Goal: Task Accomplishment & Management: Manage account settings

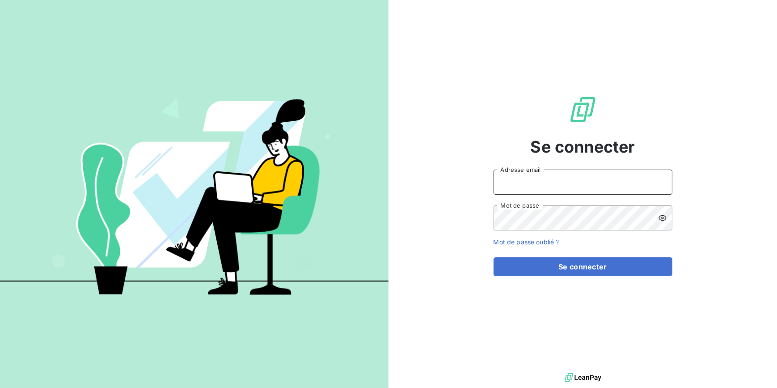
type input "[EMAIL_ADDRESS][DOMAIN_NAME]"
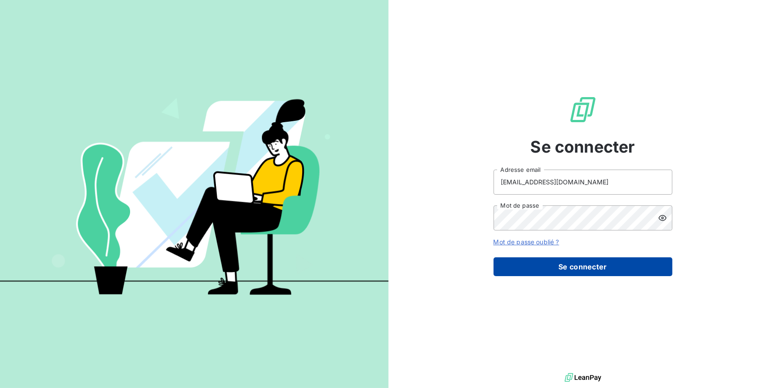
drag, startPoint x: 635, startPoint y: 277, endPoint x: 638, endPoint y: 261, distance: 16.9
click at [635, 277] on div "Se connecter [EMAIL_ADDRESS][DOMAIN_NAME] Adresse email Mot de passe Mot de pas…" at bounding box center [583, 185] width 179 height 371
click at [633, 258] on button "Se connecter" at bounding box center [583, 266] width 179 height 19
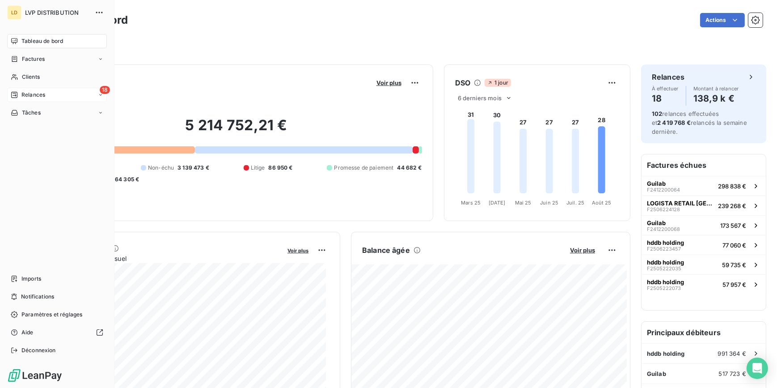
click at [19, 99] on div "18 Relances" at bounding box center [57, 95] width 100 height 14
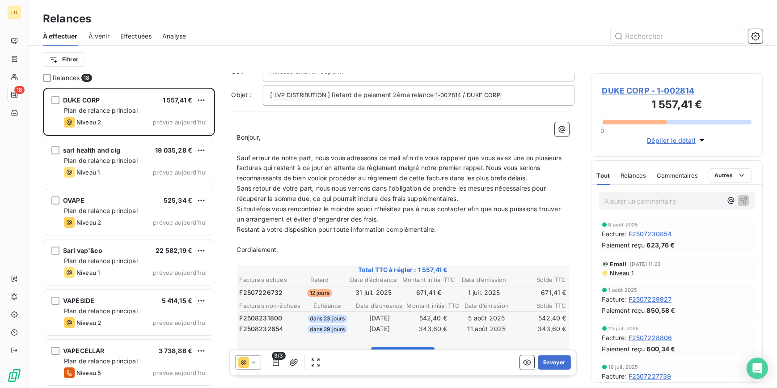
scroll to position [54, 0]
click at [559, 360] on button "Envoyer" at bounding box center [554, 362] width 33 height 14
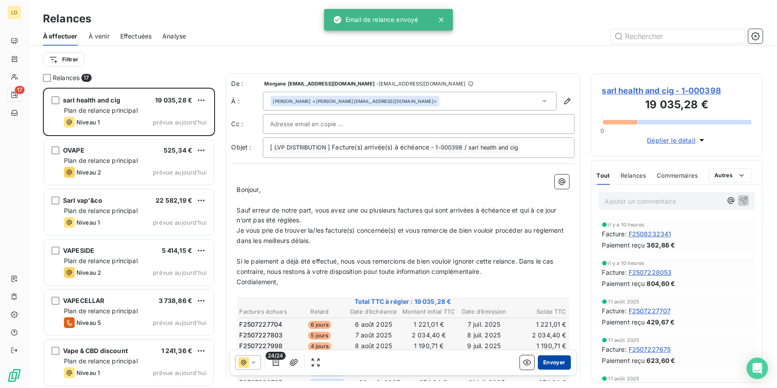
click at [558, 365] on button "Envoyer" at bounding box center [554, 362] width 33 height 14
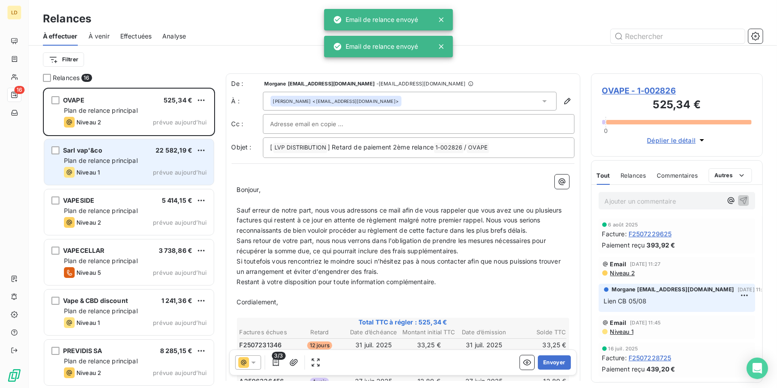
click at [122, 161] on span "Plan de relance principal" at bounding box center [101, 160] width 74 height 8
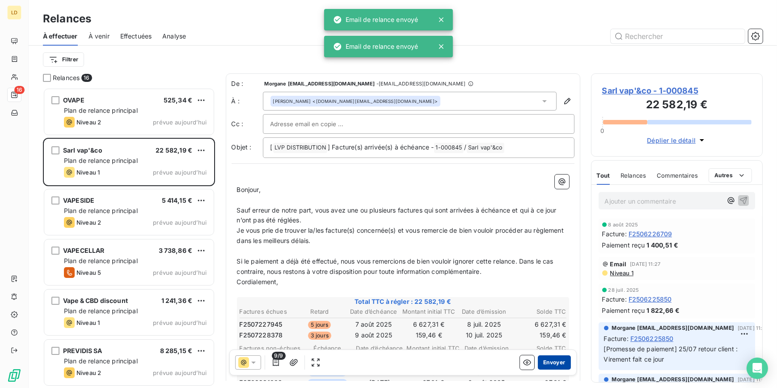
click at [549, 362] on button "Envoyer" at bounding box center [554, 362] width 33 height 14
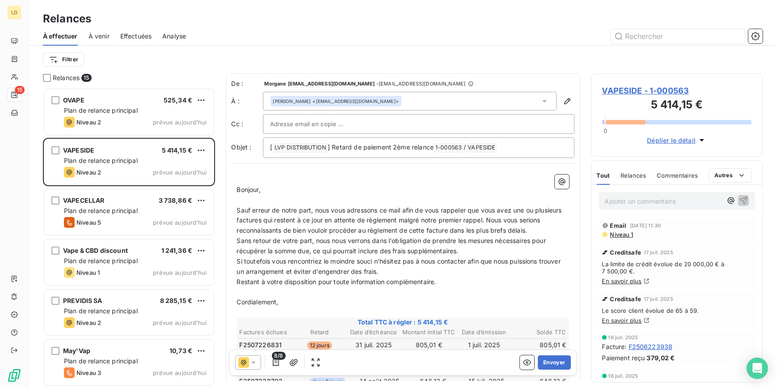
click at [249, 364] on icon at bounding box center [253, 362] width 9 height 9
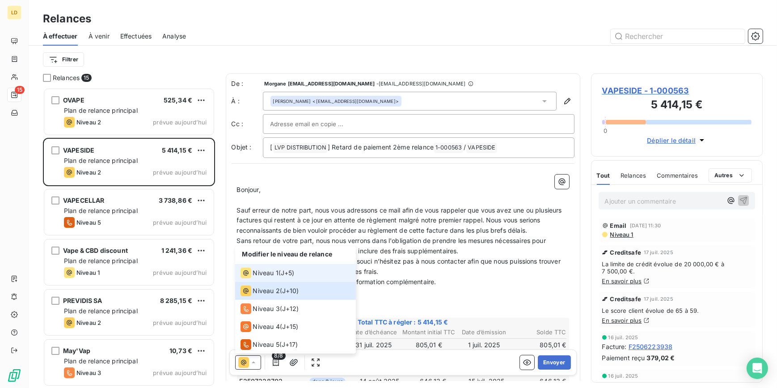
click at [268, 271] on span "Niveau 1" at bounding box center [265, 272] width 25 height 9
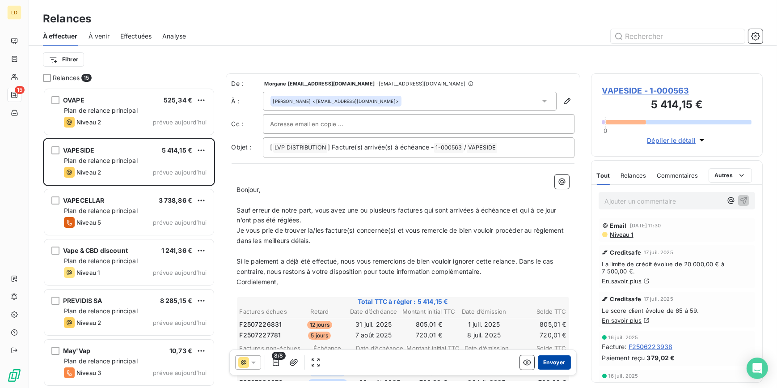
click at [543, 361] on button "Envoyer" at bounding box center [554, 362] width 33 height 14
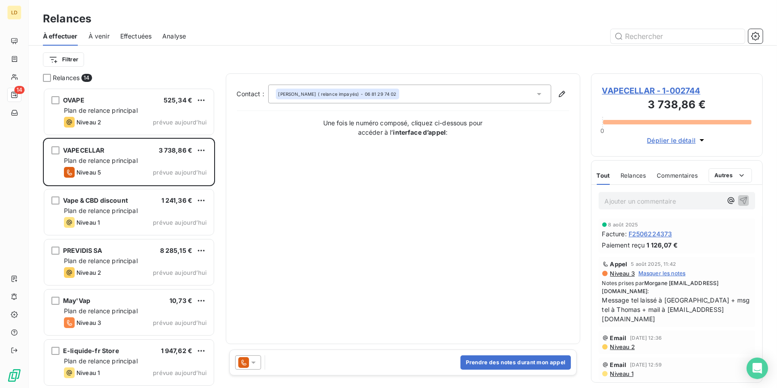
click at [650, 89] on span "VAPECELLAR - 1-002744" at bounding box center [677, 90] width 150 height 12
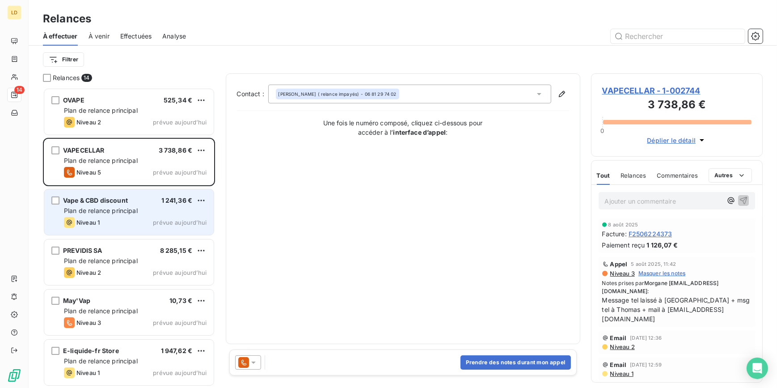
scroll to position [294, 165]
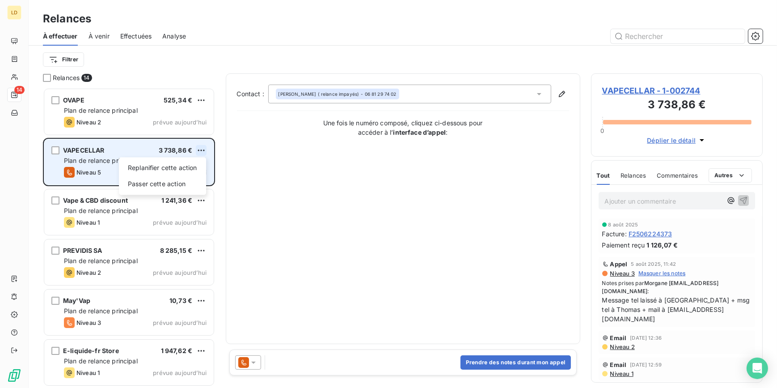
click at [203, 152] on html "LD 14 Relances À effectuer À venir Effectuées Analyse Filtrer Relances 14 OVAPE…" at bounding box center [388, 194] width 777 height 388
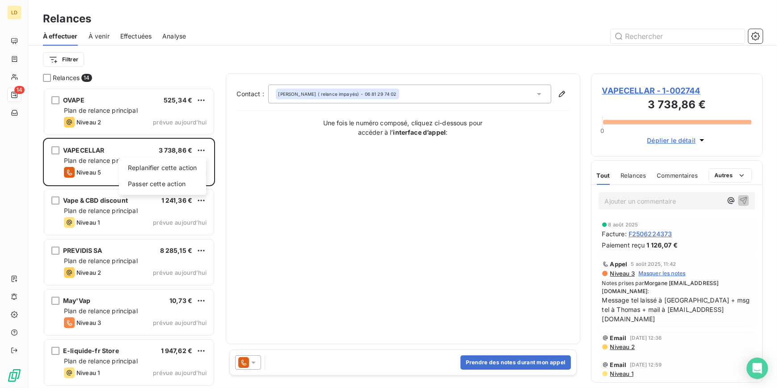
click at [241, 368] on html "LD 14 Relances À effectuer À venir Effectuées Analyse Filtrer Relances 14 OVAPE…" at bounding box center [388, 194] width 777 height 388
click at [246, 362] on icon at bounding box center [243, 362] width 11 height 11
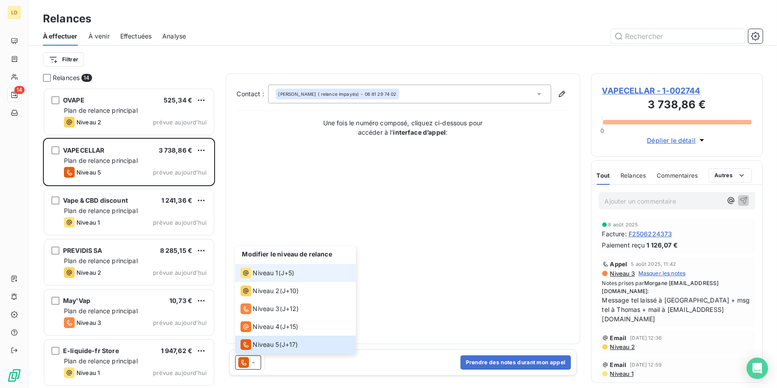
click at [271, 276] on span "Niveau 1" at bounding box center [265, 272] width 25 height 9
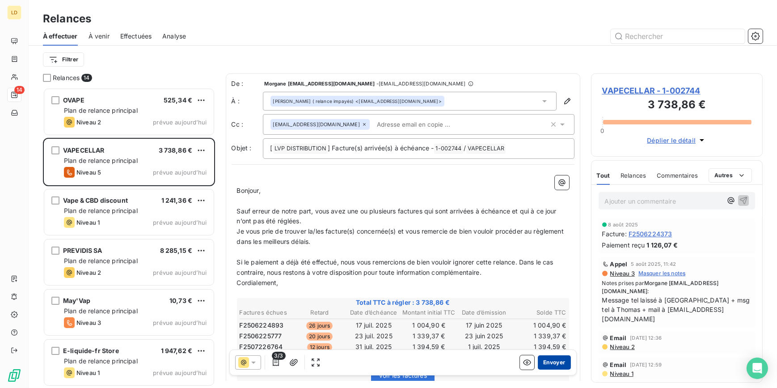
click at [551, 362] on button "Envoyer" at bounding box center [554, 362] width 33 height 14
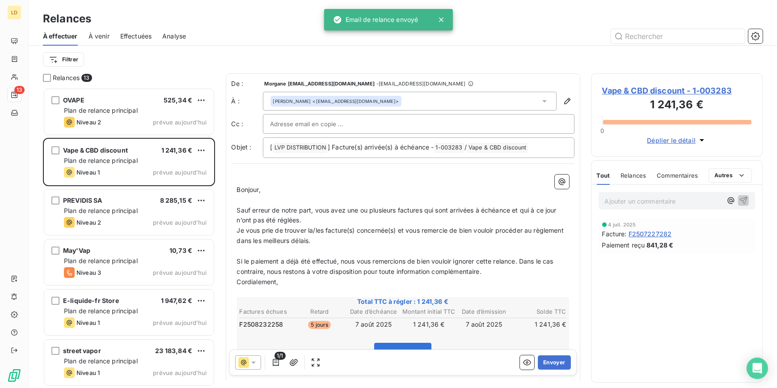
drag, startPoint x: 612, startPoint y: 205, endPoint x: 644, endPoint y: 209, distance: 31.6
click at [612, 206] on p "Ajouter un commentaire ﻿" at bounding box center [664, 200] width 118 height 11
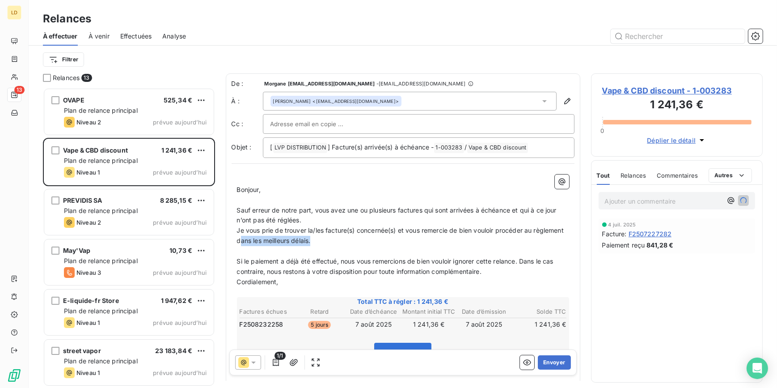
drag, startPoint x: 348, startPoint y: 240, endPoint x: 271, endPoint y: 245, distance: 77.1
click at [271, 245] on p "Je vous prie de trouver la/les facture(s) concernée(s) et vous remercie de bien…" at bounding box center [403, 235] width 332 height 21
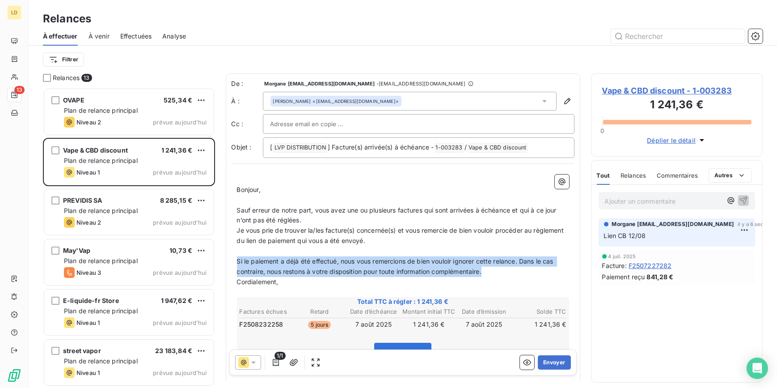
drag, startPoint x: 489, startPoint y: 271, endPoint x: 246, endPoint y: 260, distance: 242.6
click at [226, 264] on div "De : Morgane [EMAIL_ADDRESS][DOMAIN_NAME] - [DOMAIN_NAME][EMAIL_ADDRESS][DOMAIN…" at bounding box center [403, 272] width 355 height 399
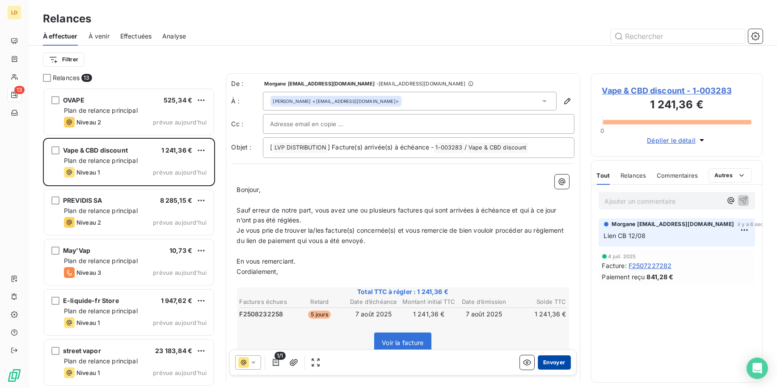
click at [559, 362] on button "Envoyer" at bounding box center [554, 362] width 33 height 14
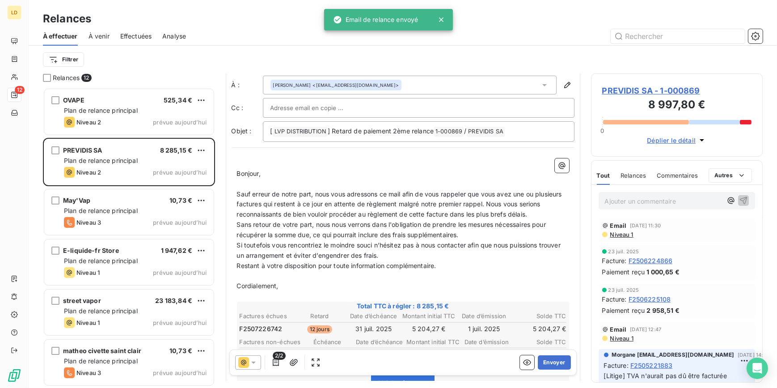
scroll to position [81, 0]
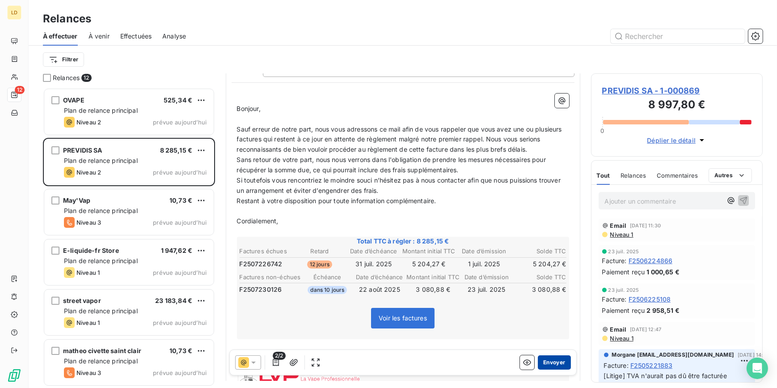
click at [551, 360] on button "Envoyer" at bounding box center [554, 362] width 33 height 14
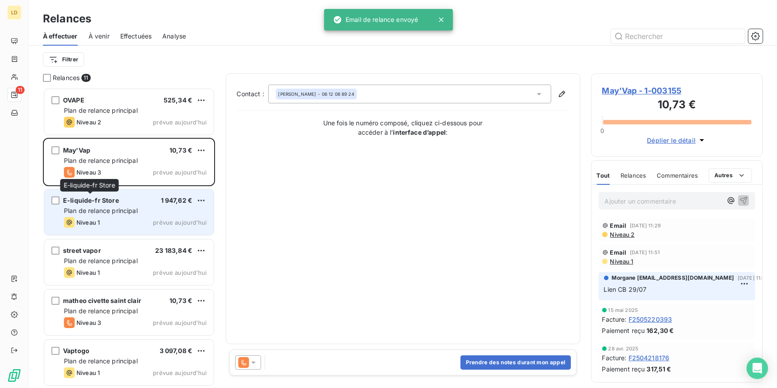
click at [115, 202] on span "E-liquide-fr Store" at bounding box center [91, 200] width 56 height 8
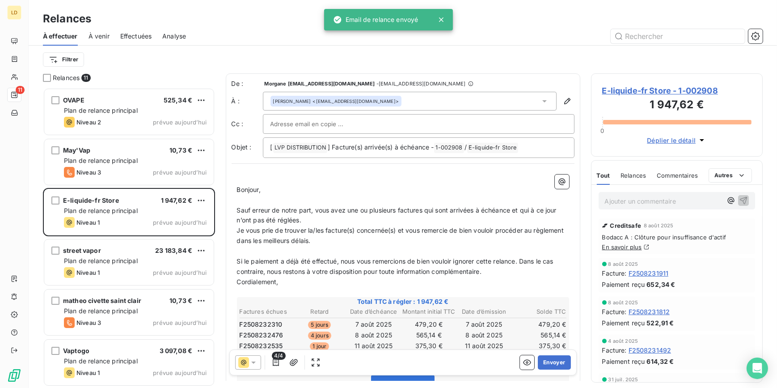
scroll to position [294, 165]
click at [544, 358] on button "Envoyer" at bounding box center [554, 362] width 33 height 14
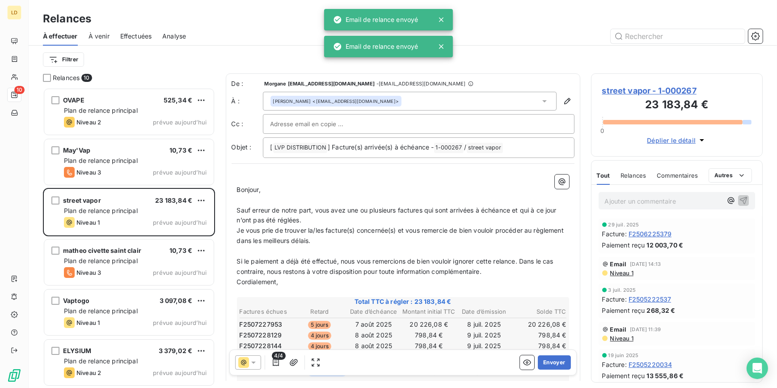
click at [636, 201] on p "Ajouter un commentaire ﻿" at bounding box center [664, 200] width 118 height 11
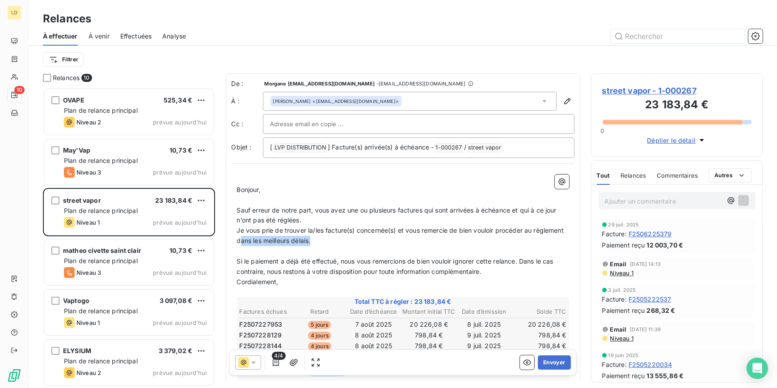
drag, startPoint x: 354, startPoint y: 242, endPoint x: 274, endPoint y: 242, distance: 80.5
click at [274, 242] on p "Je vous prie de trouver la/les facture(s) concernée(s) et vous remercie de bien…" at bounding box center [403, 235] width 332 height 21
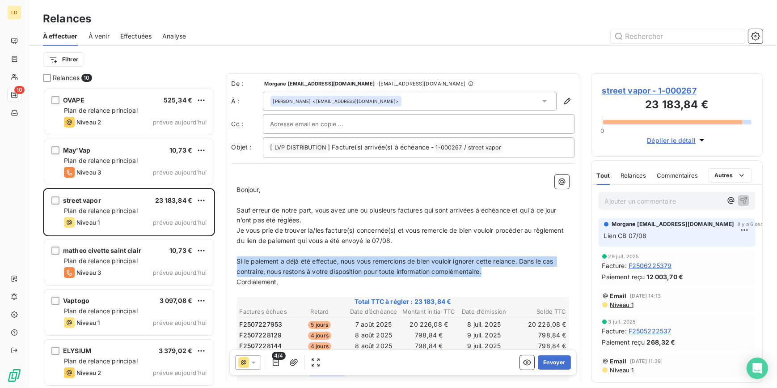
drag, startPoint x: 431, startPoint y: 265, endPoint x: 215, endPoint y: 261, distance: 216.0
click at [217, 261] on div "Relances 10 OVAPE 525,34 € Plan de relance principal Niveau 2 prévue [DATE] May…" at bounding box center [403, 230] width 748 height 314
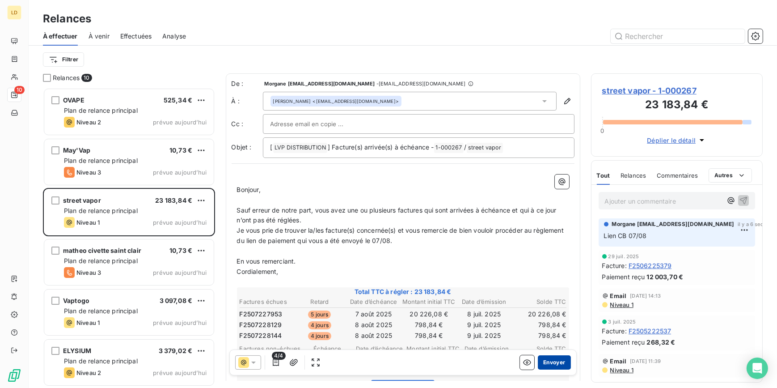
click at [546, 365] on button "Envoyer" at bounding box center [554, 362] width 33 height 14
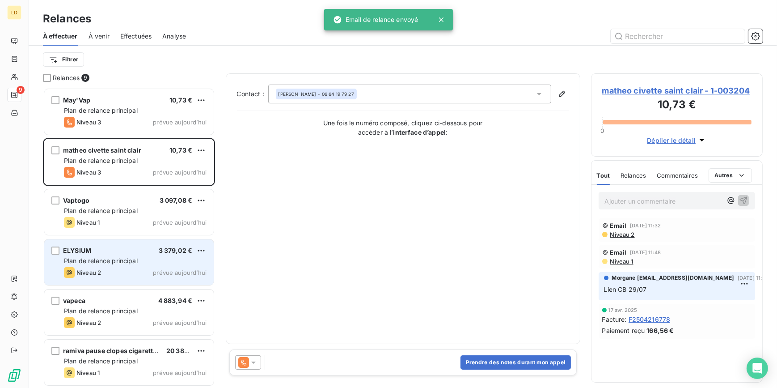
drag, startPoint x: 138, startPoint y: 254, endPoint x: 157, endPoint y: 253, distance: 18.8
click at [138, 254] on div "ELYSIUM 3 379,02 €" at bounding box center [135, 250] width 143 height 8
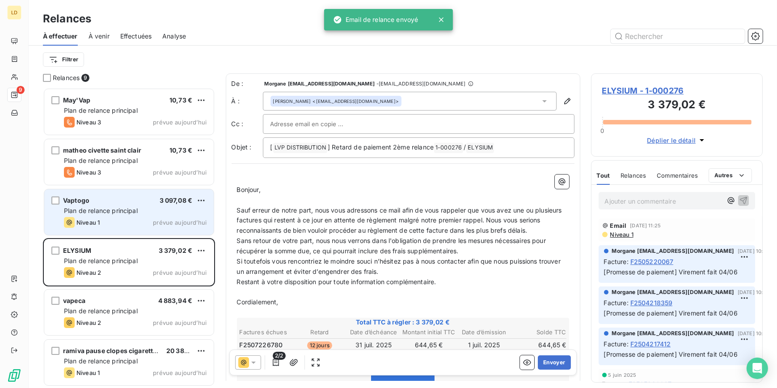
click at [114, 218] on div "Niveau 1 prévue [DATE]" at bounding box center [135, 222] width 143 height 11
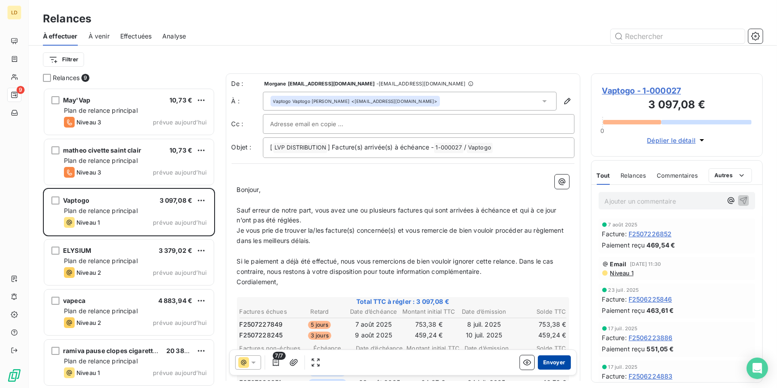
click at [544, 364] on button "Envoyer" at bounding box center [554, 362] width 33 height 14
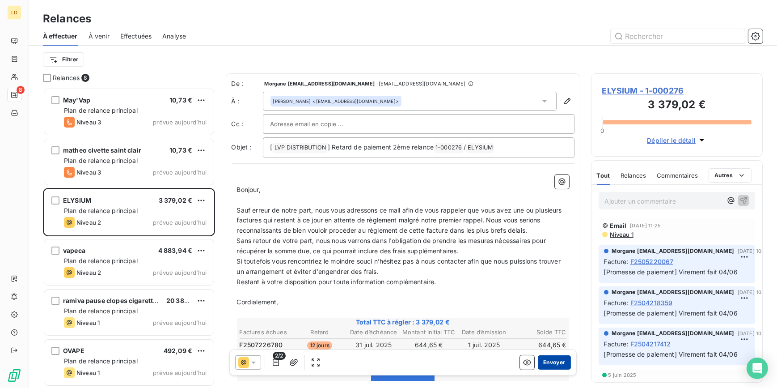
click at [544, 362] on button "Envoyer" at bounding box center [554, 362] width 33 height 14
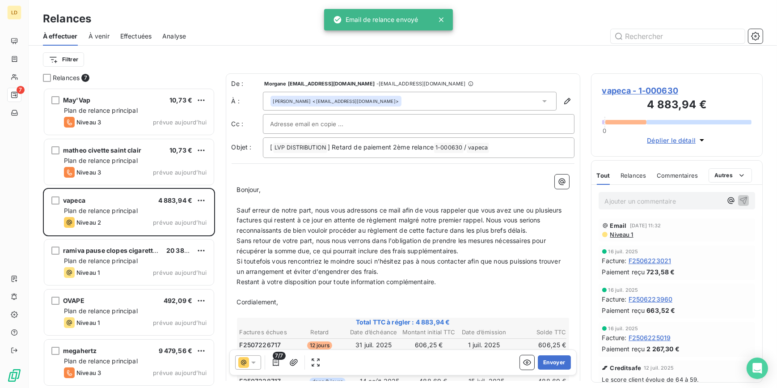
click at [123, 36] on span "Effectuées" at bounding box center [136, 36] width 32 height 9
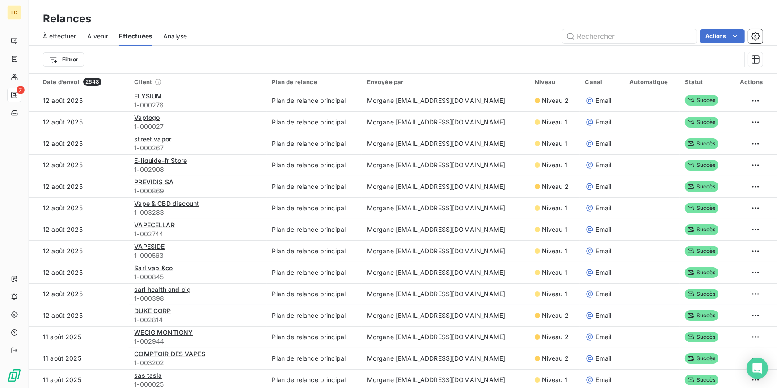
click at [67, 38] on span "À effectuer" at bounding box center [60, 36] width 34 height 9
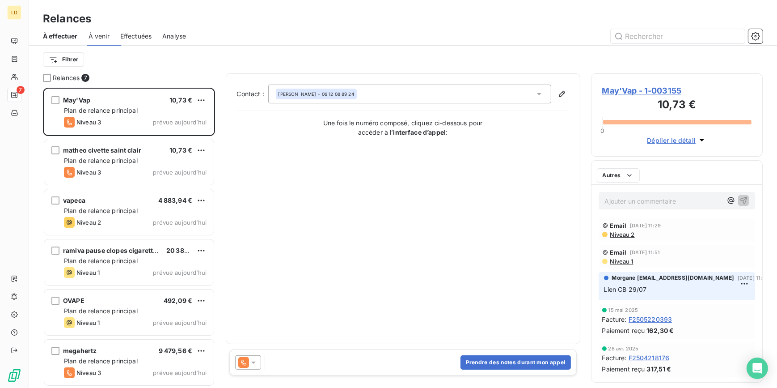
scroll to position [294, 165]
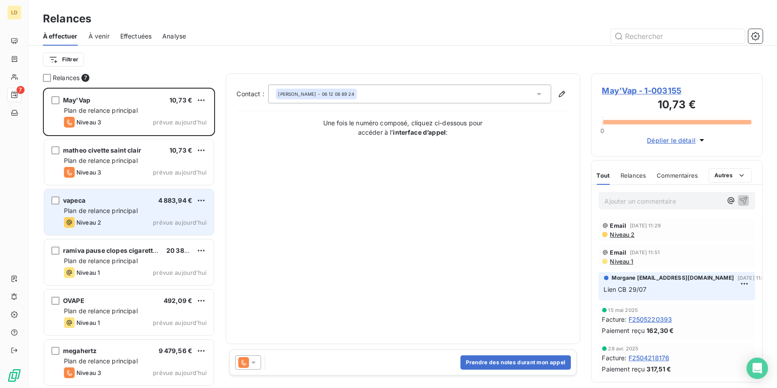
click at [120, 199] on div "vapeca 4 883,94 €" at bounding box center [135, 200] width 143 height 8
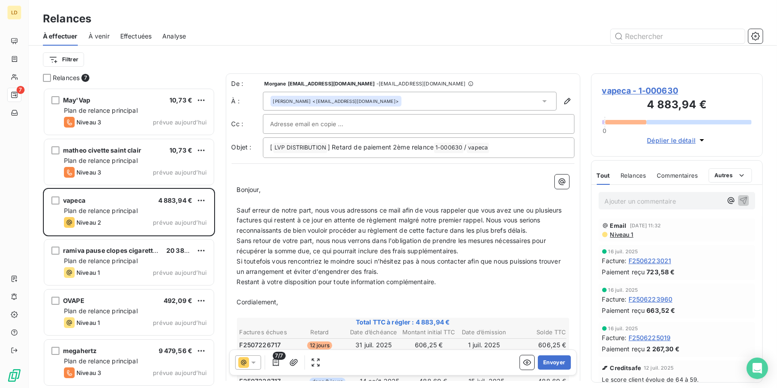
click at [246, 361] on icon at bounding box center [243, 362] width 11 height 11
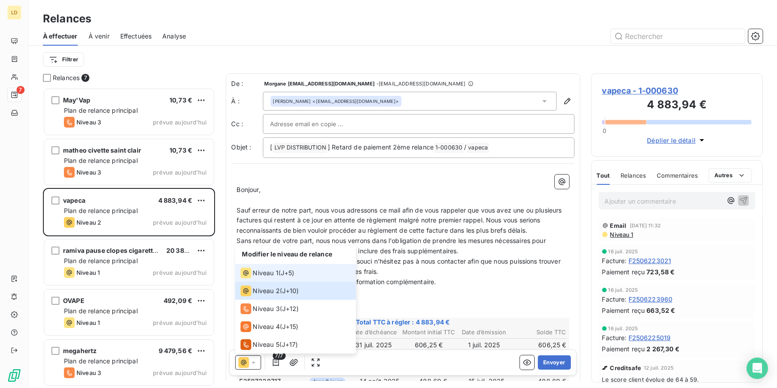
click at [269, 267] on li "Niveau 1 ( J+5 )" at bounding box center [295, 273] width 121 height 18
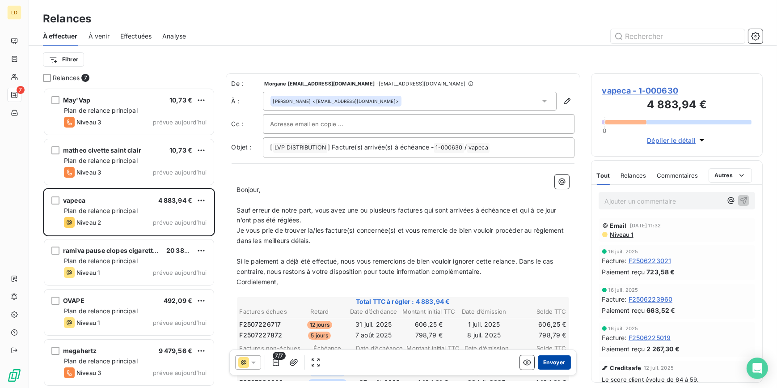
click at [540, 362] on button "Envoyer" at bounding box center [554, 362] width 33 height 14
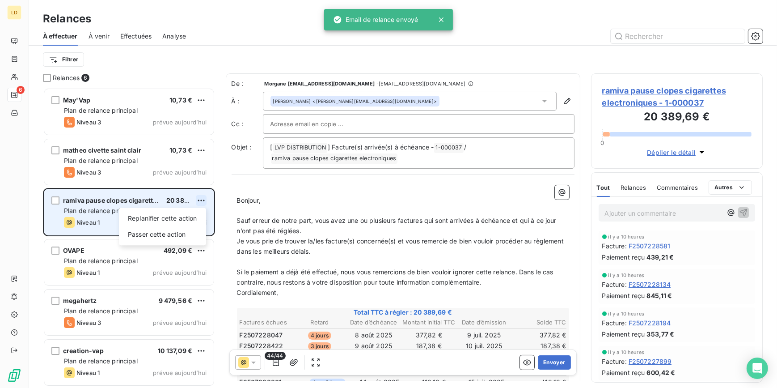
click at [202, 199] on html "LD 6 Relances À effectuer À venir Effectuées Analyse Filtrer Relances [DATE]'Va…" at bounding box center [388, 194] width 777 height 388
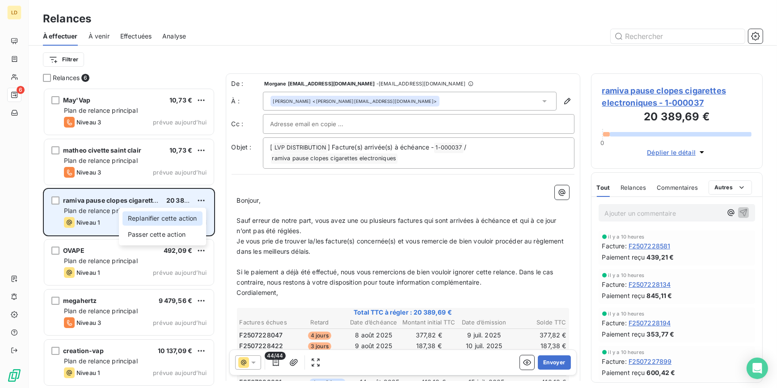
click at [179, 222] on div "Replanifier cette action" at bounding box center [162, 218] width 80 height 14
select select "7"
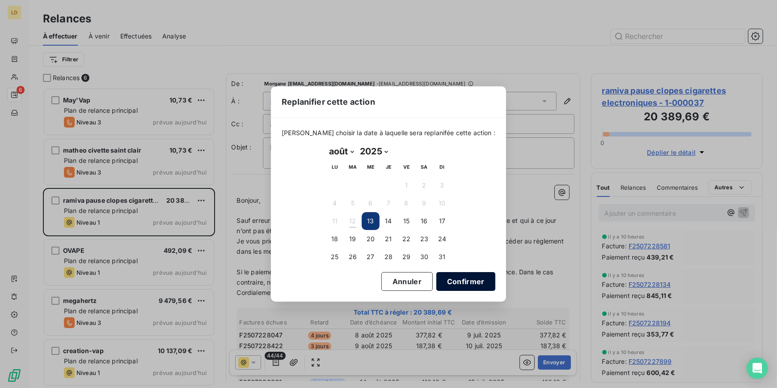
click at [472, 282] on button "Confirmer" at bounding box center [465, 281] width 59 height 19
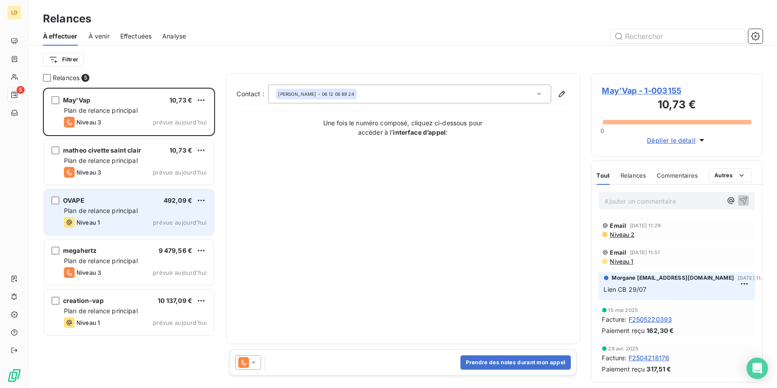
click at [124, 205] on div "OVAPE 492,09 € Plan de relance principal Niveau 1 prévue [DATE]" at bounding box center [128, 212] width 169 height 46
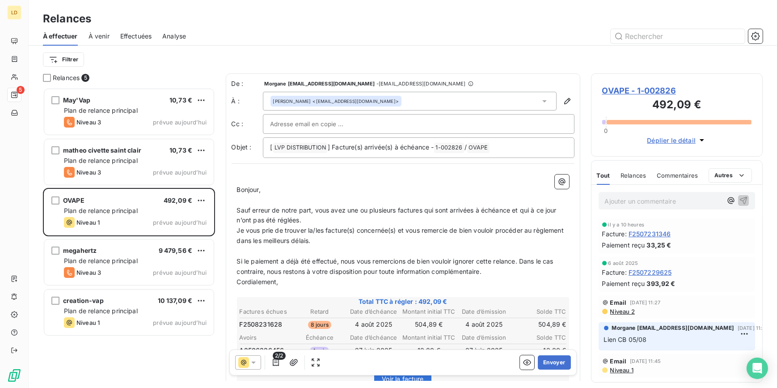
click at [401, 98] on div "[PERSON_NAME] <[EMAIL_ADDRESS][DOMAIN_NAME]>" at bounding box center [410, 101] width 294 height 19
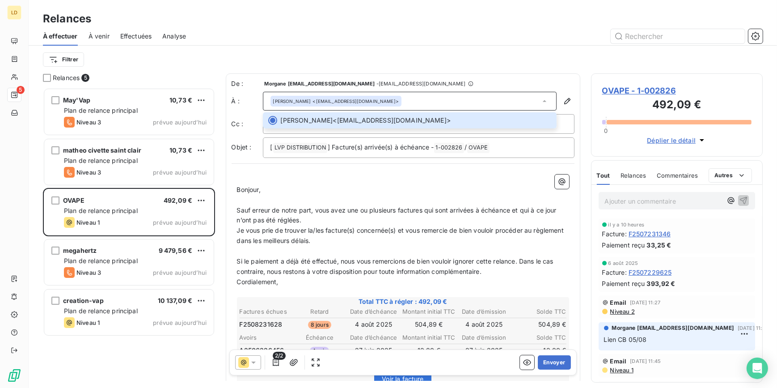
click at [241, 126] on label "Cc :" at bounding box center [247, 123] width 31 height 9
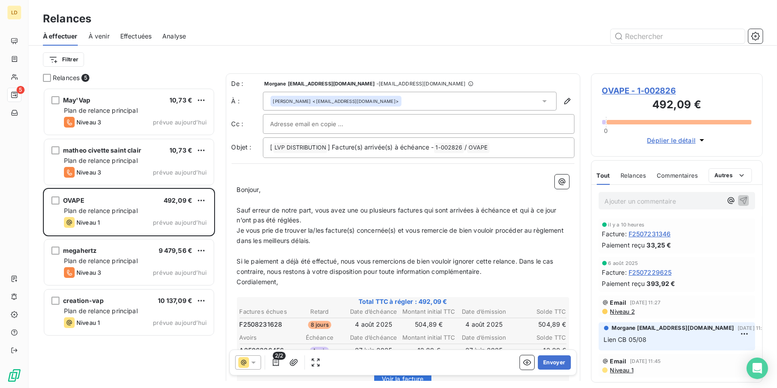
click at [298, 118] on input "text" at bounding box center [318, 123] width 96 height 13
paste input "[PERSON_NAME][EMAIL_ADDRESS][DOMAIN_NAME]"
click at [437, 121] on div "[PERSON_NAME][EMAIL_ADDRESS][DOMAIN_NAME]" at bounding box center [418, 123] width 296 height 13
type input "[PERSON_NAME][EMAIL_ADDRESS][DOMAIN_NAME]"
paste input "[EMAIL_ADDRESS][DOMAIN_NAME]"
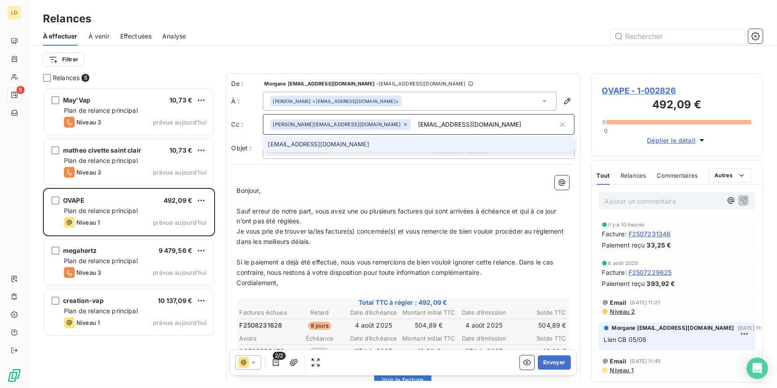
type input "[EMAIL_ADDRESS][DOMAIN_NAME]"
drag, startPoint x: 636, startPoint y: 192, endPoint x: 635, endPoint y: 203, distance: 11.3
click at [636, 193] on div "Ajouter un commentaire ﻿" at bounding box center [677, 200] width 157 height 17
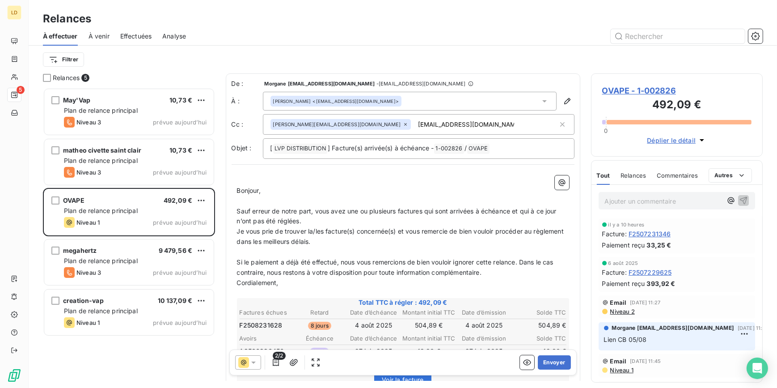
click at [635, 203] on p "Ajouter un commentaire ﻿" at bounding box center [664, 200] width 118 height 11
drag, startPoint x: 358, startPoint y: 240, endPoint x: 271, endPoint y: 239, distance: 86.3
click at [271, 239] on p "Je vous prie de trouver la/les facture(s) concernée(s) et vous remercie de bien…" at bounding box center [403, 236] width 332 height 21
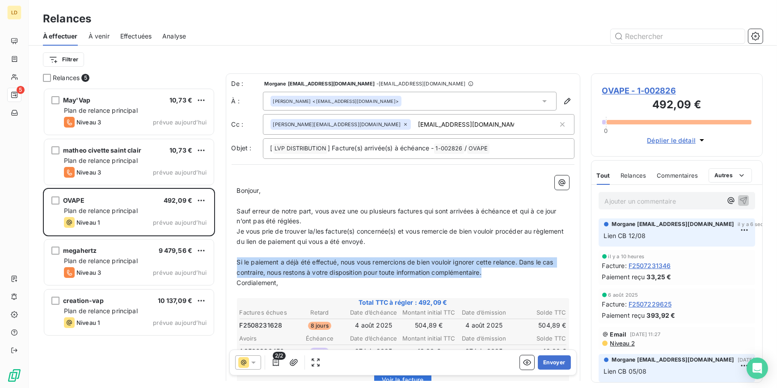
drag, startPoint x: 404, startPoint y: 269, endPoint x: 224, endPoint y: 263, distance: 180.3
click at [224, 263] on div "Relances [DATE]'Vap 10,73 € Plan de relance principal Niveau 3 prévue [DATE] ma…" at bounding box center [403, 230] width 748 height 314
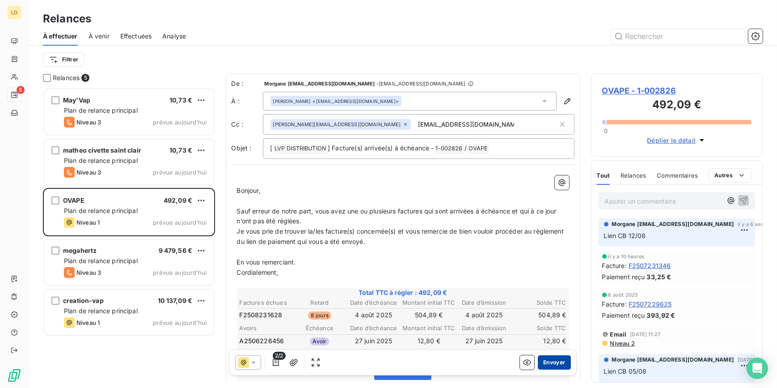
click at [549, 361] on button "Envoyer" at bounding box center [554, 362] width 33 height 14
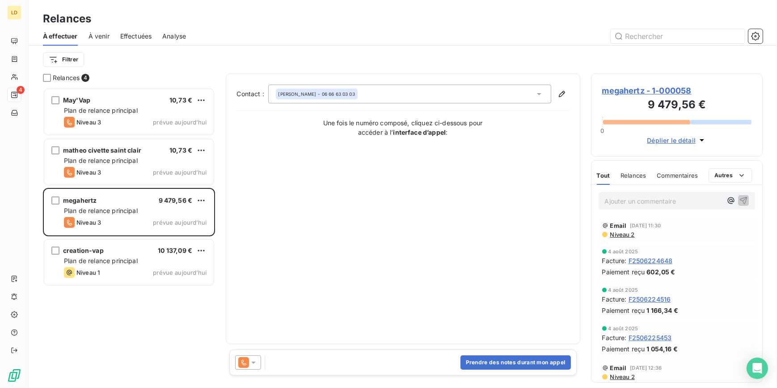
click at [148, 39] on span "Effectuées" at bounding box center [136, 36] width 32 height 9
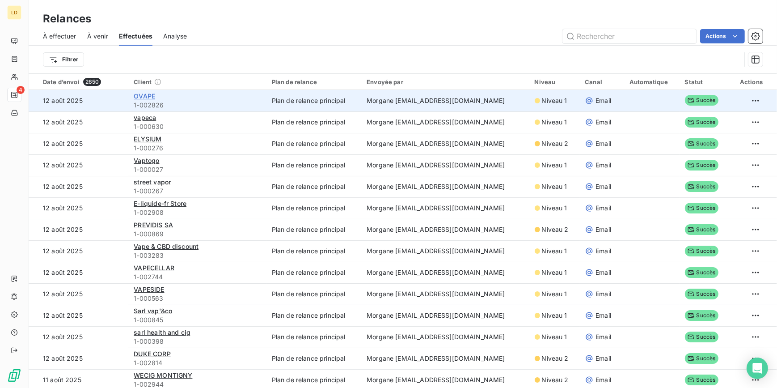
click at [144, 97] on span "OVAPE" at bounding box center [144, 96] width 21 height 8
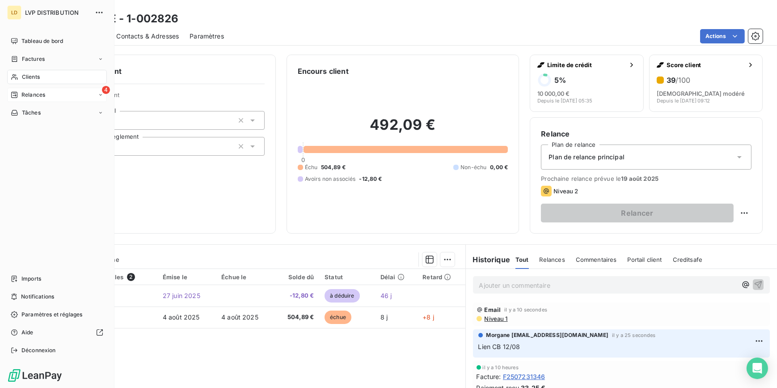
click at [30, 89] on div "4 Relances" at bounding box center [57, 95] width 100 height 14
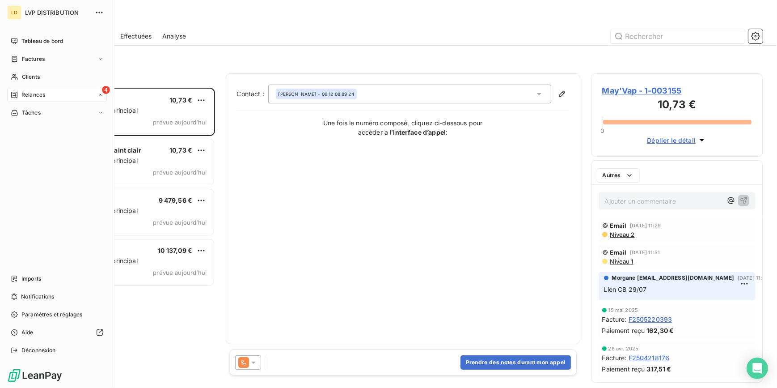
scroll to position [294, 165]
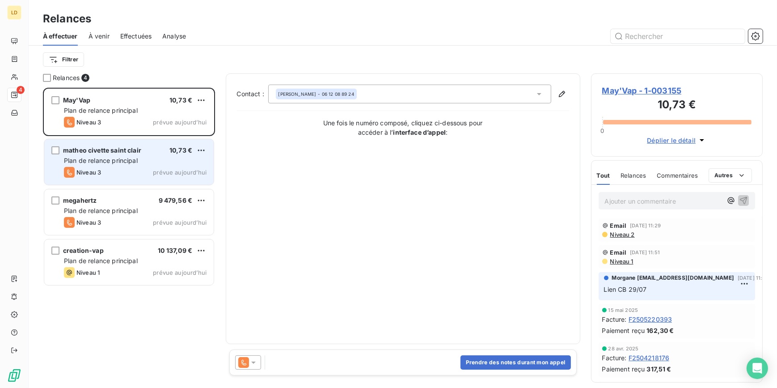
click at [96, 164] on span "Plan de relance principal" at bounding box center [101, 160] width 74 height 8
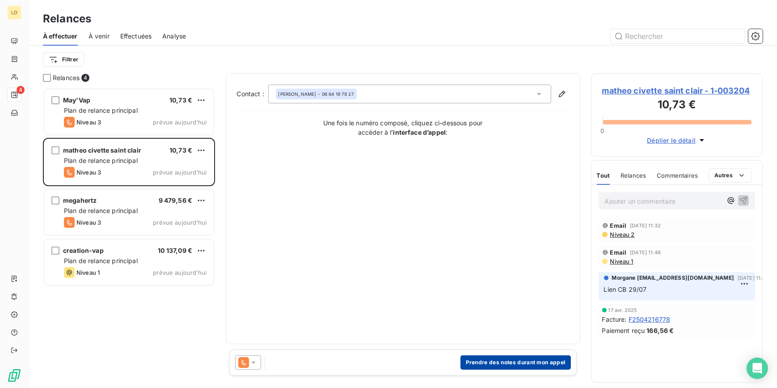
click at [492, 362] on button "Prendre des notes durant mon appel" at bounding box center [515, 362] width 110 height 14
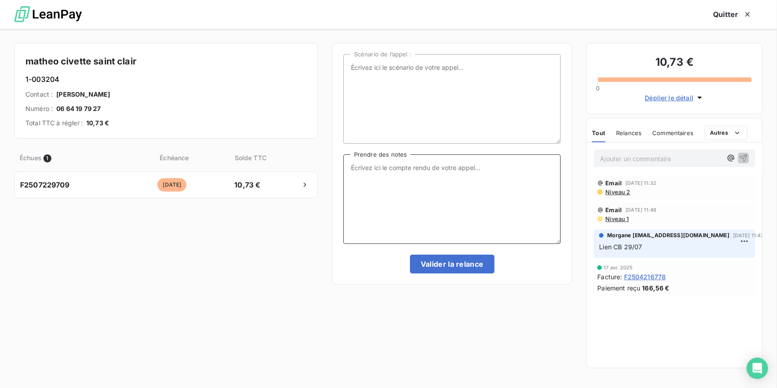
click at [405, 179] on textarea "Prendre des notes" at bounding box center [452, 198] width 218 height 89
drag, startPoint x: 491, startPoint y: 180, endPoint x: 332, endPoint y: 163, distance: 160.1
click at [333, 163] on div "Scénario de l’appel : Message tel au client Prendre des notes [PERSON_NAME] la …" at bounding box center [452, 163] width 240 height 241
type textarea "Client ne répond pas et impossible de laisser un message tel"
click at [445, 259] on button "Valider la relance" at bounding box center [452, 263] width 84 height 19
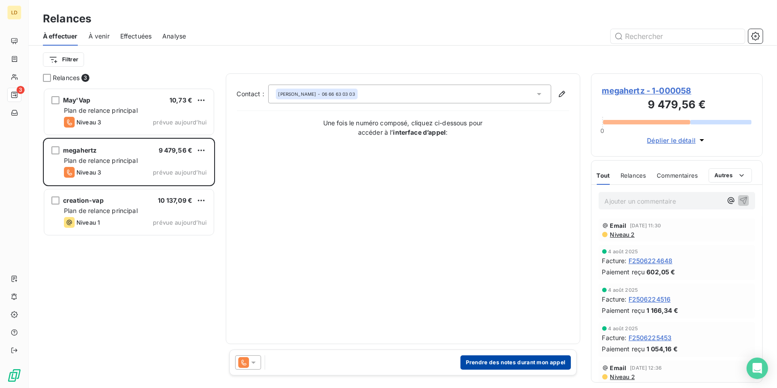
click at [500, 359] on button "Prendre des notes durant mon appel" at bounding box center [515, 362] width 110 height 14
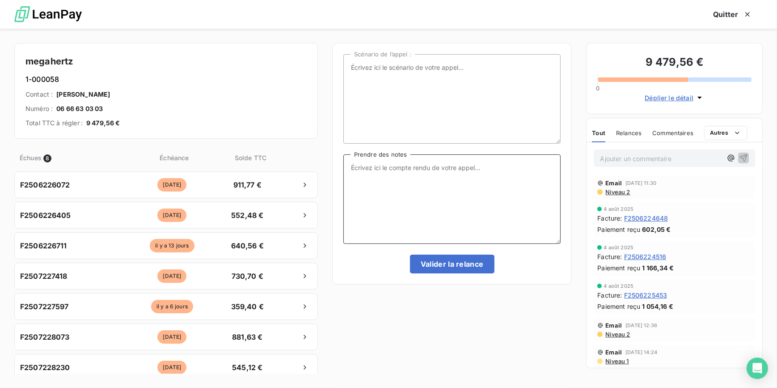
drag, startPoint x: 393, startPoint y: 173, endPoint x: 379, endPoint y: 196, distance: 27.7
click at [393, 173] on textarea "Prendre des notes" at bounding box center [452, 198] width 218 height 89
drag, startPoint x: 544, startPoint y: 165, endPoint x: 321, endPoint y: 138, distance: 225.6
click at [321, 138] on div "megahertz [PHONE_NUMBER] Contact : simon mega hertz Numéro : 06 66 63 03 03 Tot…" at bounding box center [388, 208] width 777 height 359
type textarea "Client eu au tel il sera au bureau [DATE] et fait le virement"
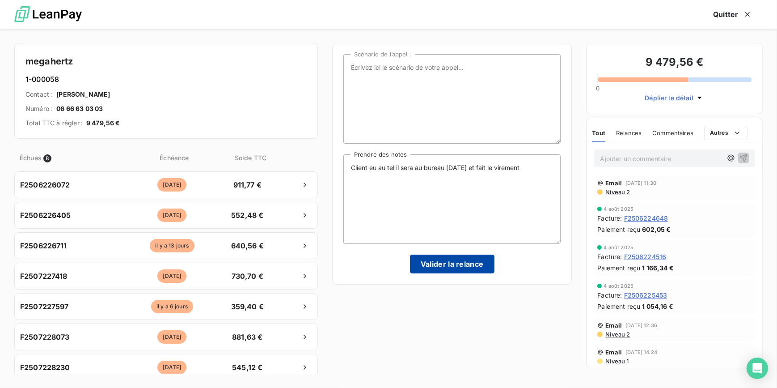
click at [459, 266] on button "Valider la relance" at bounding box center [452, 263] width 84 height 19
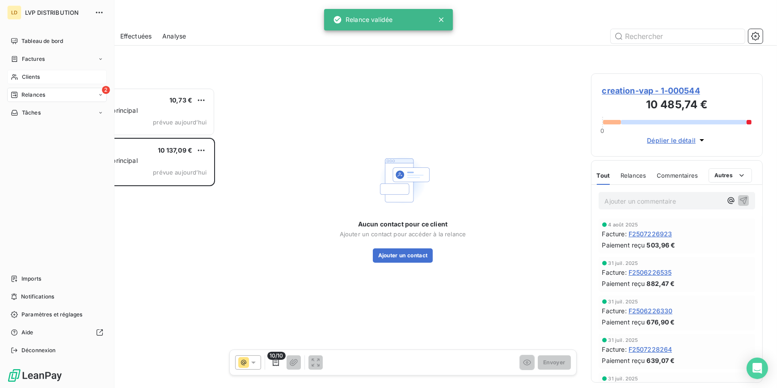
click at [43, 77] on div "Clients" at bounding box center [57, 77] width 100 height 14
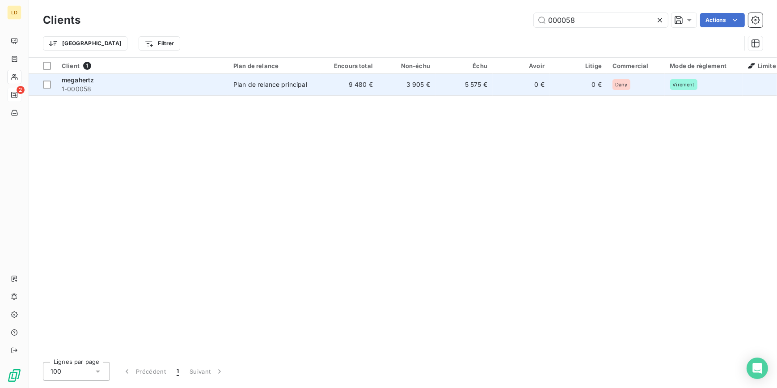
type input "000058"
click at [335, 86] on td "9 480 €" at bounding box center [349, 84] width 57 height 21
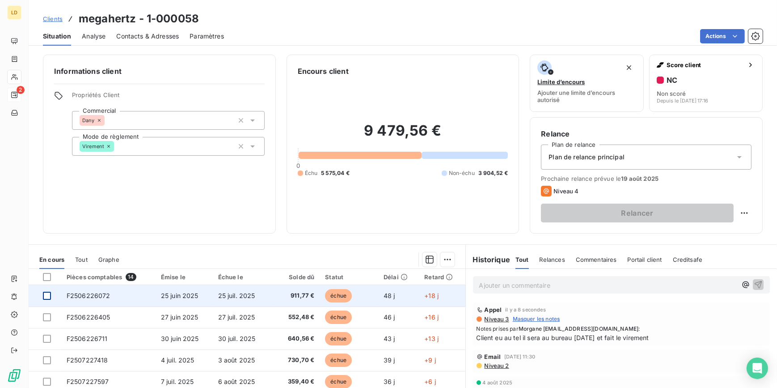
click at [47, 292] on div at bounding box center [47, 295] width 8 height 8
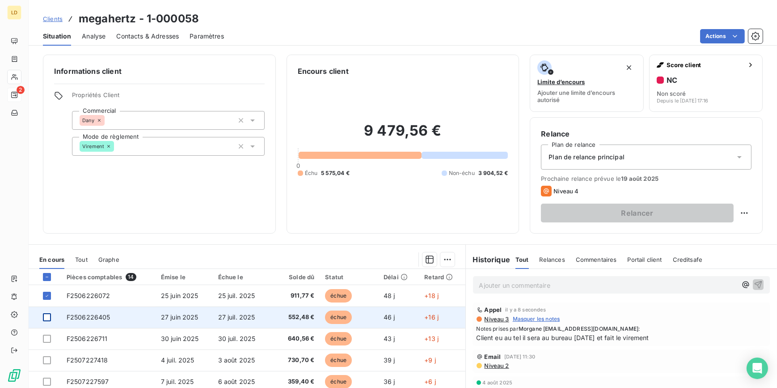
click at [47, 318] on div at bounding box center [47, 317] width 8 height 8
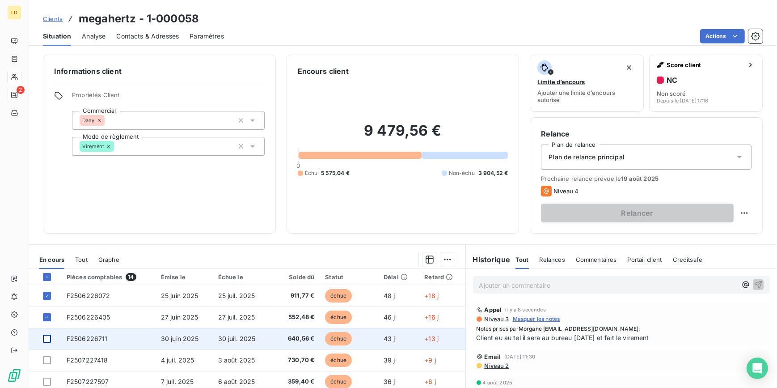
click at [49, 342] on div at bounding box center [47, 338] width 8 height 8
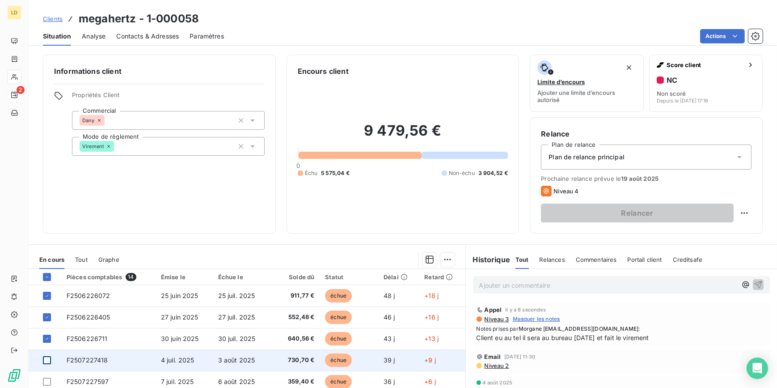
click at [47, 362] on div at bounding box center [47, 360] width 8 height 8
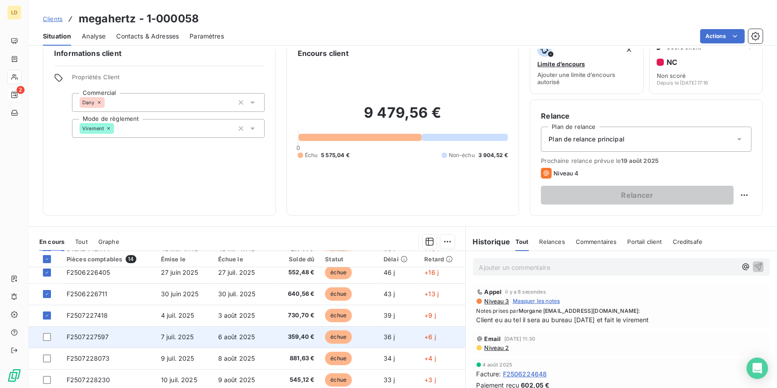
scroll to position [54, 0]
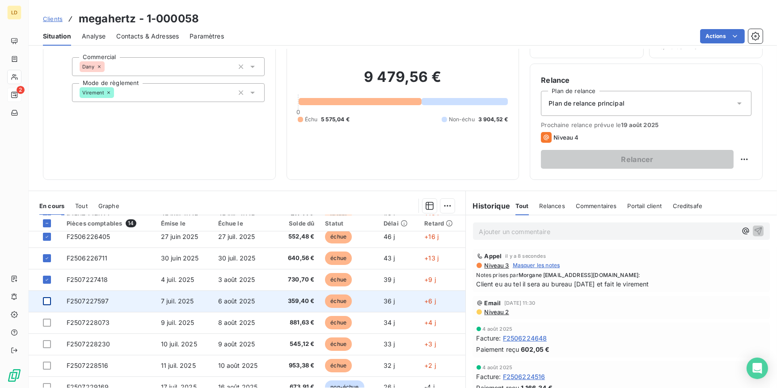
click at [47, 301] on div at bounding box center [47, 301] width 8 height 8
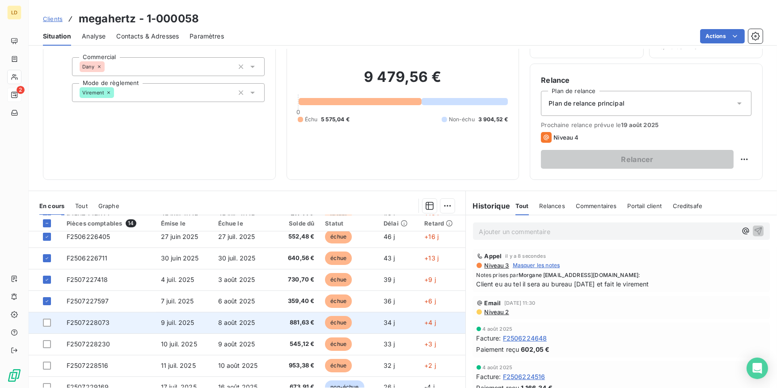
click at [48, 325] on td at bounding box center [45, 322] width 33 height 21
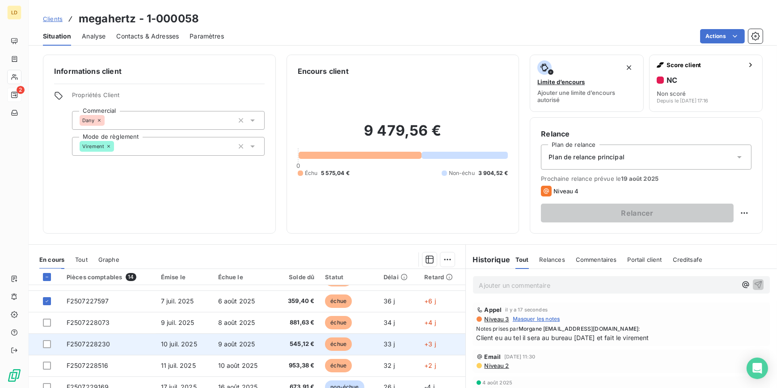
scroll to position [81, 0]
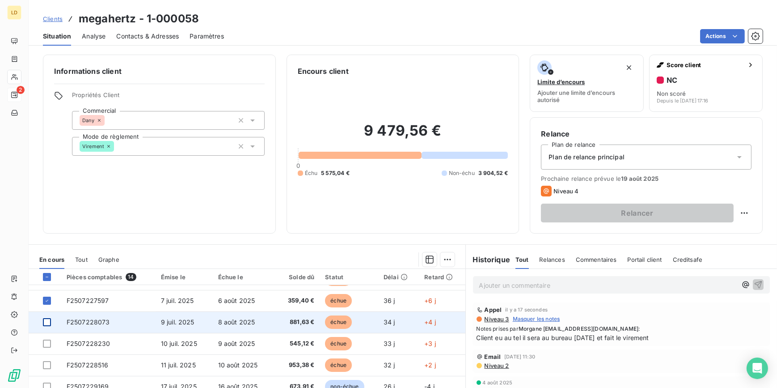
click at [49, 324] on div at bounding box center [47, 322] width 8 height 8
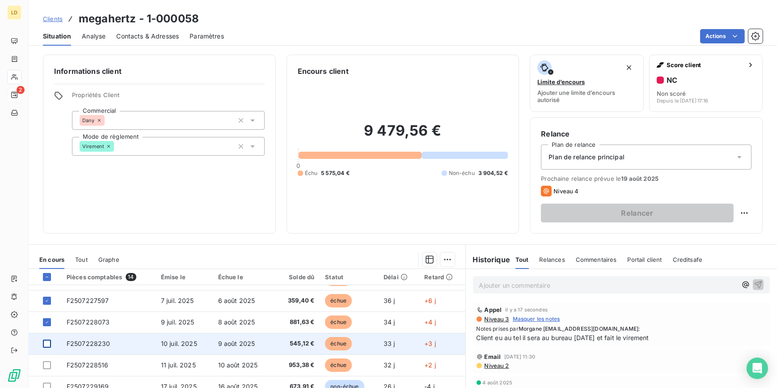
click at [49, 344] on div at bounding box center [47, 343] width 8 height 8
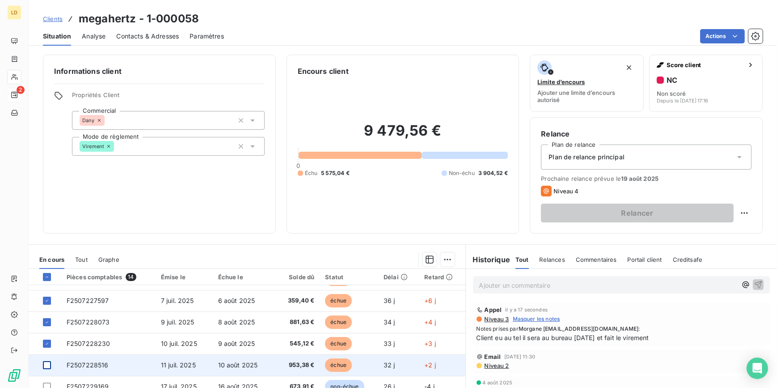
click at [49, 363] on div at bounding box center [47, 365] width 8 height 8
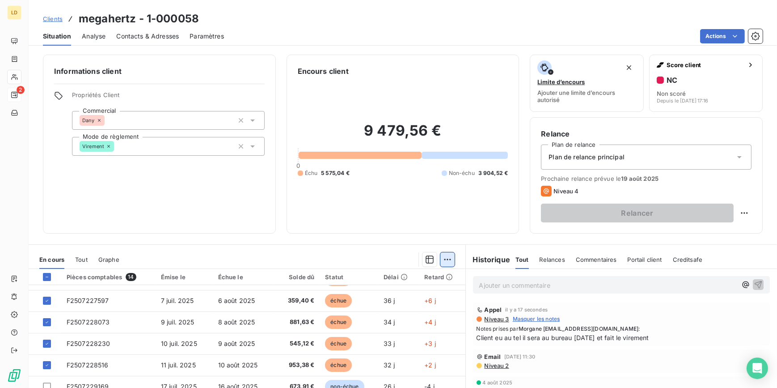
click at [446, 261] on html "LD 2 Clients megahertz - 1-000058 Situation Analyse Contacts & Adresses Paramèt…" at bounding box center [388, 194] width 777 height 388
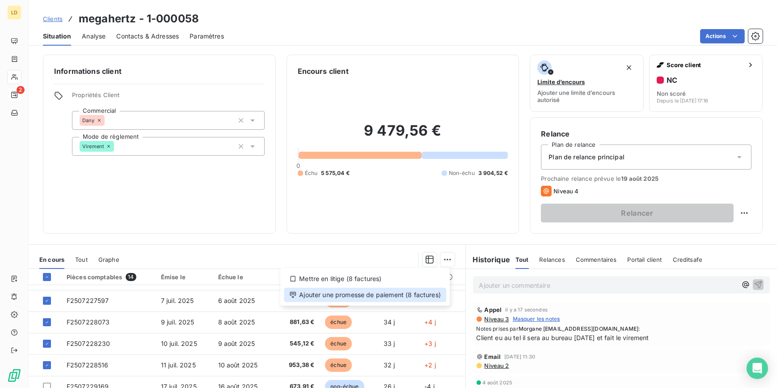
click at [417, 296] on div "Ajouter une promesse de paiement (8 factures)" at bounding box center [365, 294] width 162 height 14
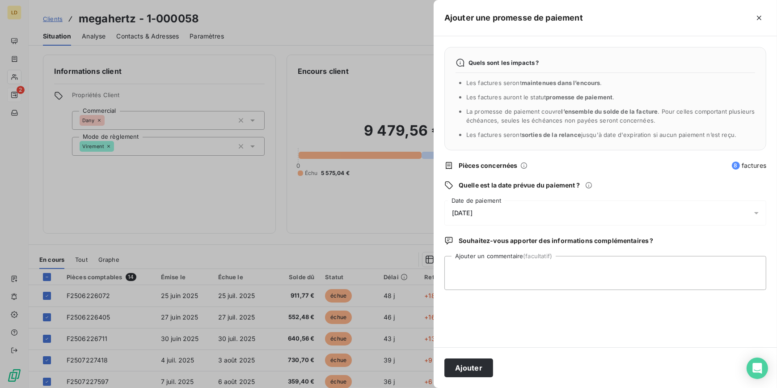
click at [473, 215] on span "[DATE]" at bounding box center [462, 212] width 21 height 7
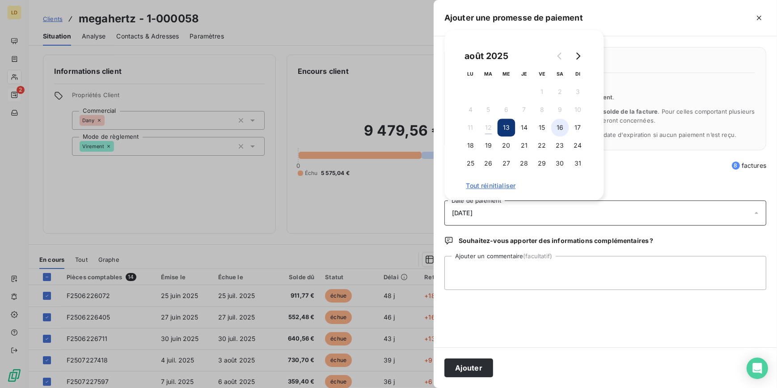
click at [563, 129] on button "16" at bounding box center [560, 127] width 18 height 18
click at [501, 268] on textarea "Ajouter un commentaire (facultatif)" at bounding box center [605, 273] width 322 height 34
paste textarea "Client eu au tel il sera au bureau [DATE] et fait le virement"
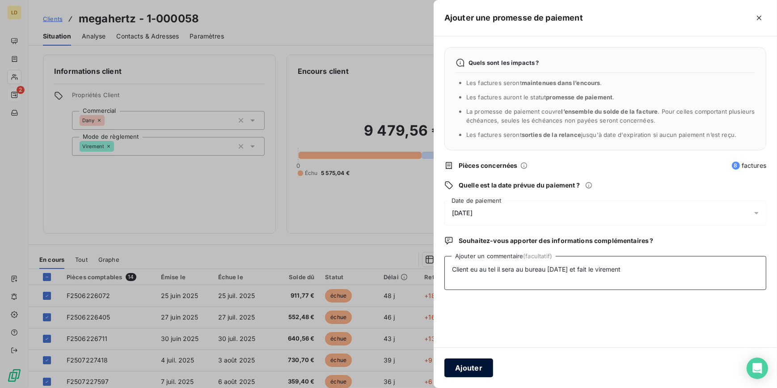
type textarea "Client eu au tel il sera au bureau [DATE] et fait le virement"
click at [478, 361] on button "Ajouter" at bounding box center [468, 367] width 49 height 19
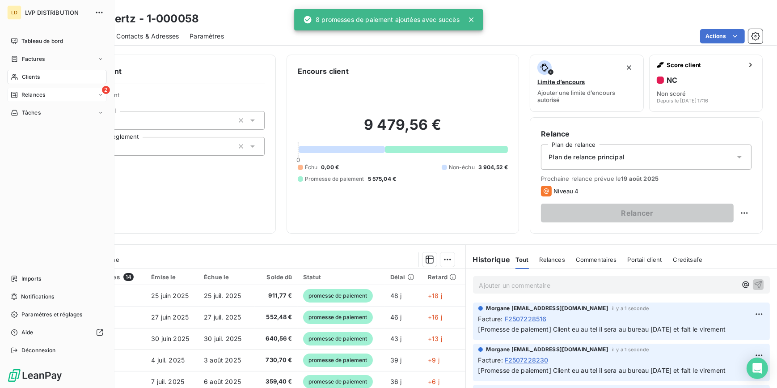
click at [35, 89] on div "2 Relances" at bounding box center [57, 95] width 100 height 14
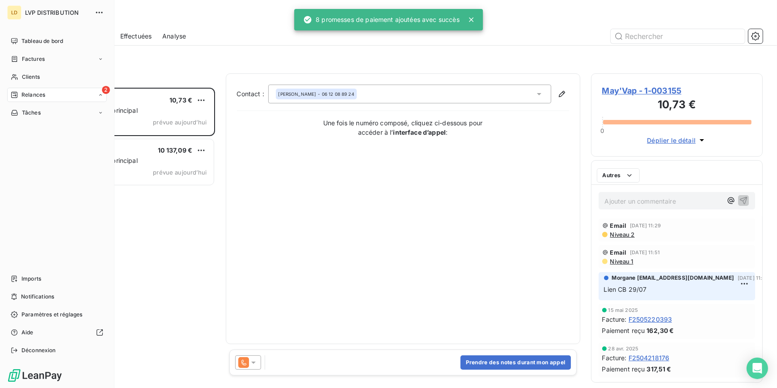
scroll to position [294, 165]
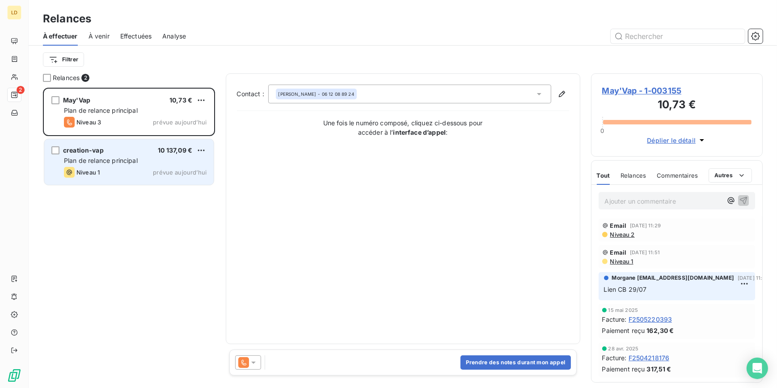
drag, startPoint x: 183, startPoint y: 170, endPoint x: 168, endPoint y: 165, distance: 16.5
click at [183, 170] on span "prévue aujourd’hui" at bounding box center [180, 172] width 54 height 7
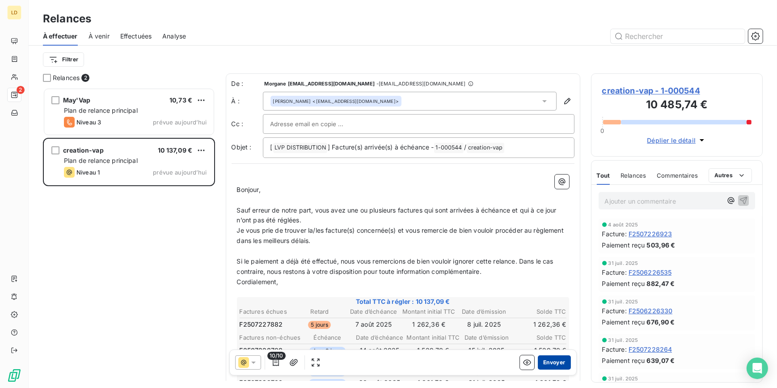
click at [545, 358] on button "Envoyer" at bounding box center [554, 362] width 33 height 14
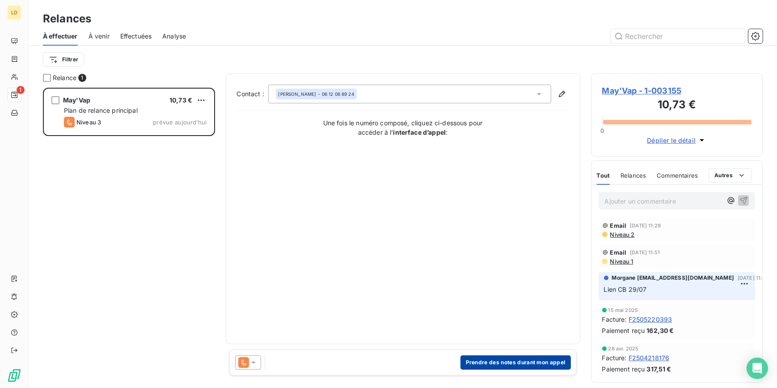
click at [540, 364] on button "Prendre des notes durant mon appel" at bounding box center [515, 362] width 110 height 14
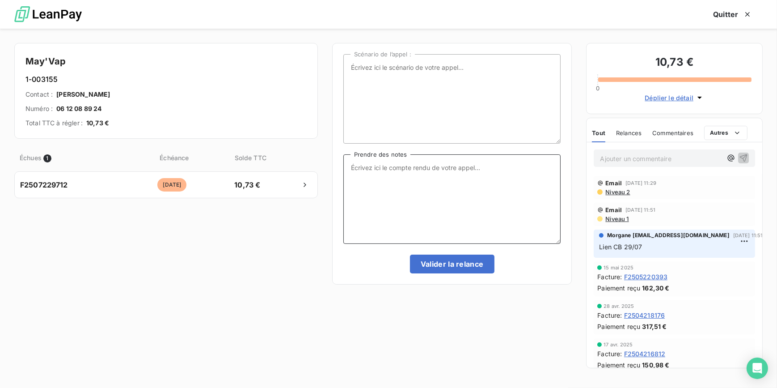
click at [412, 188] on textarea "Prendre des notes" at bounding box center [452, 198] width 218 height 89
click at [516, 180] on textarea "Prendre des notes" at bounding box center [452, 198] width 218 height 89
drag, startPoint x: 457, startPoint y: 172, endPoint x: 452, endPoint y: 179, distance: 8.3
click at [453, 174] on textarea "Client eu au tel" at bounding box center [452, 198] width 218 height 89
click at [481, 165] on textarea "Client eu au tel il va s'en occuper" at bounding box center [452, 198] width 218 height 89
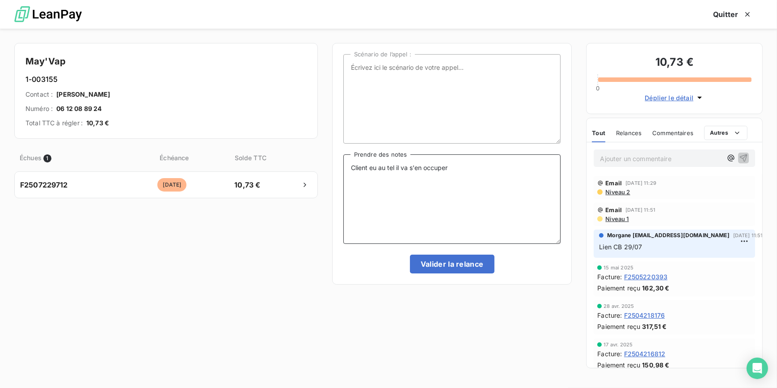
drag, startPoint x: 527, startPoint y: 178, endPoint x: 509, endPoint y: 177, distance: 17.5
click at [527, 178] on textarea "Client eu au tel il va s'en occuper" at bounding box center [452, 198] width 218 height 89
type textarea "Client eu au tel il va s'en occuper par virement"
click at [443, 266] on button "Valider la relance" at bounding box center [452, 263] width 84 height 19
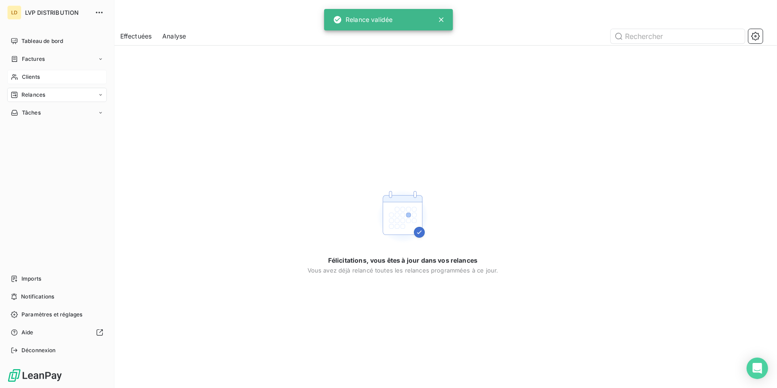
click at [46, 76] on div "Clients" at bounding box center [57, 77] width 100 height 14
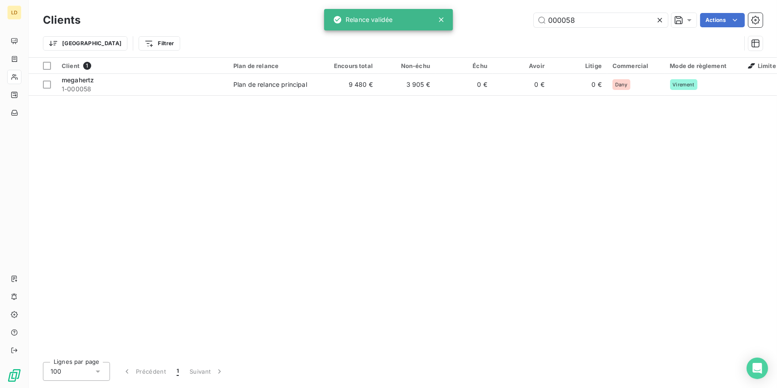
drag, startPoint x: 588, startPoint y: 27, endPoint x: 427, endPoint y: 18, distance: 161.2
click at [428, 18] on div "LD Clients 000058 Actions Trier Filtrer Client 1 Plan de relance Encours total …" at bounding box center [388, 194] width 777 height 388
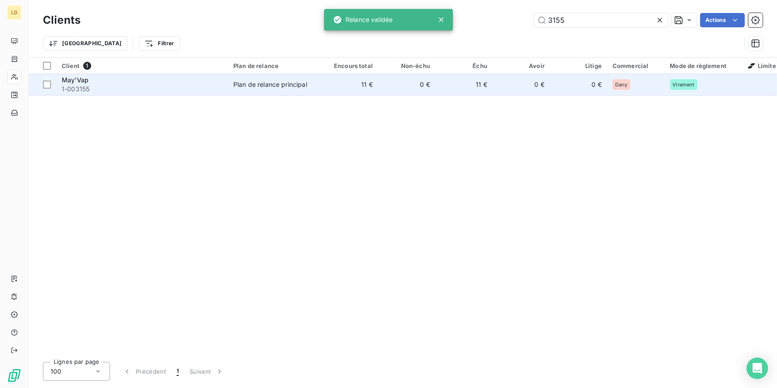
type input "3155"
click at [219, 85] on span "1-003155" at bounding box center [142, 88] width 161 height 9
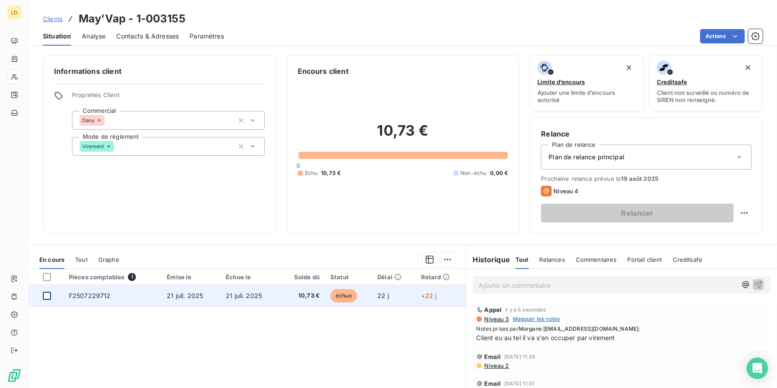
click at [46, 297] on div at bounding box center [47, 295] width 8 height 8
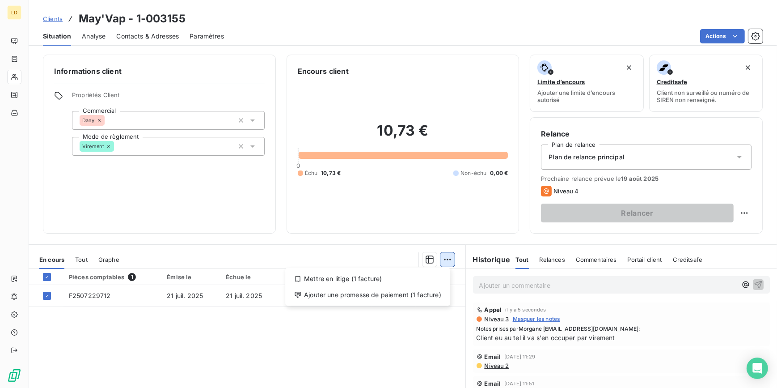
click at [448, 260] on html "LD Clients May'Vap - 1-003155 Situation Analyse Contacts & Adresses Paramètres …" at bounding box center [388, 194] width 777 height 388
click at [405, 294] on div "Ajouter une promesse de paiement (1 facture)" at bounding box center [368, 294] width 158 height 14
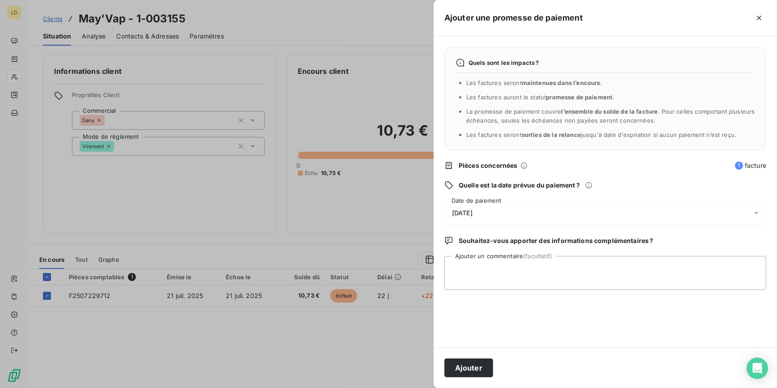
click at [473, 210] on span "[DATE]" at bounding box center [462, 212] width 21 height 7
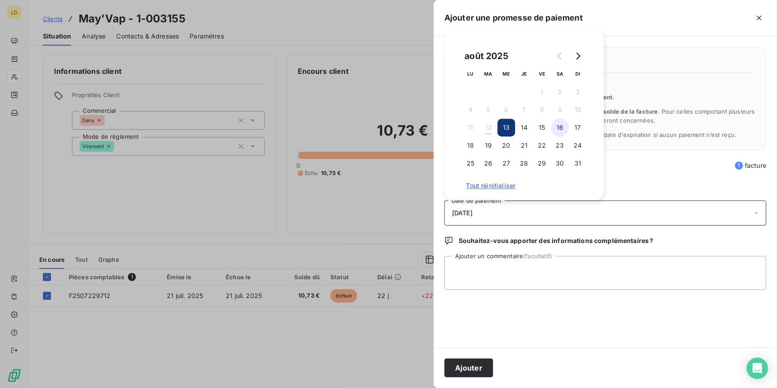
click at [557, 128] on button "16" at bounding box center [560, 127] width 18 height 18
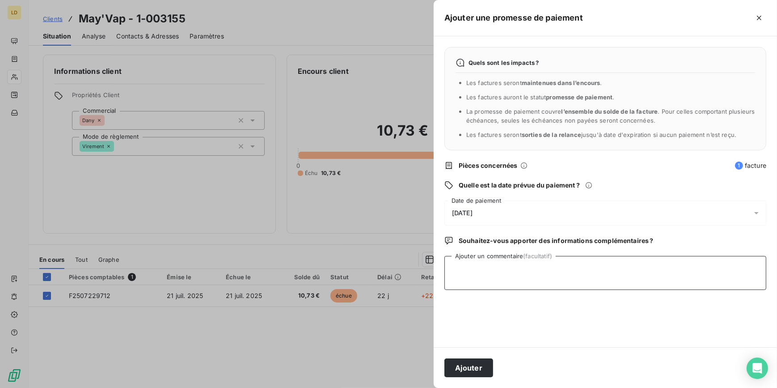
drag, startPoint x: 513, startPoint y: 286, endPoint x: 563, endPoint y: 256, distance: 58.7
click at [508, 286] on textarea "Ajouter un commentaire (facultatif)" at bounding box center [605, 273] width 322 height 34
type textarea "Eu au tel il fait le virement"
click at [486, 370] on button "Ajouter" at bounding box center [468, 367] width 49 height 19
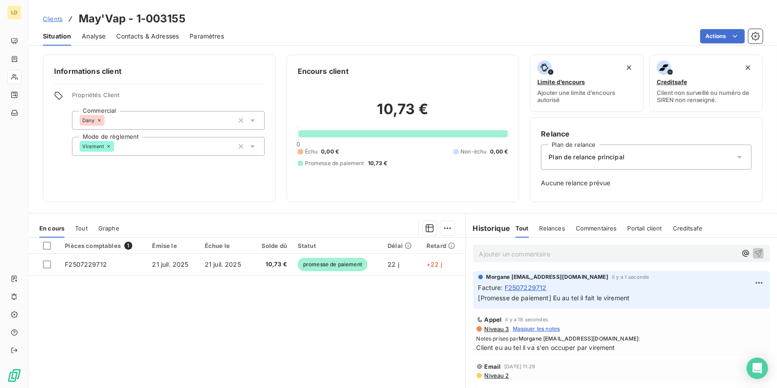
drag, startPoint x: 395, startPoint y: 408, endPoint x: 232, endPoint y: 408, distance: 162.7
